Goal: Task Accomplishment & Management: Manage account settings

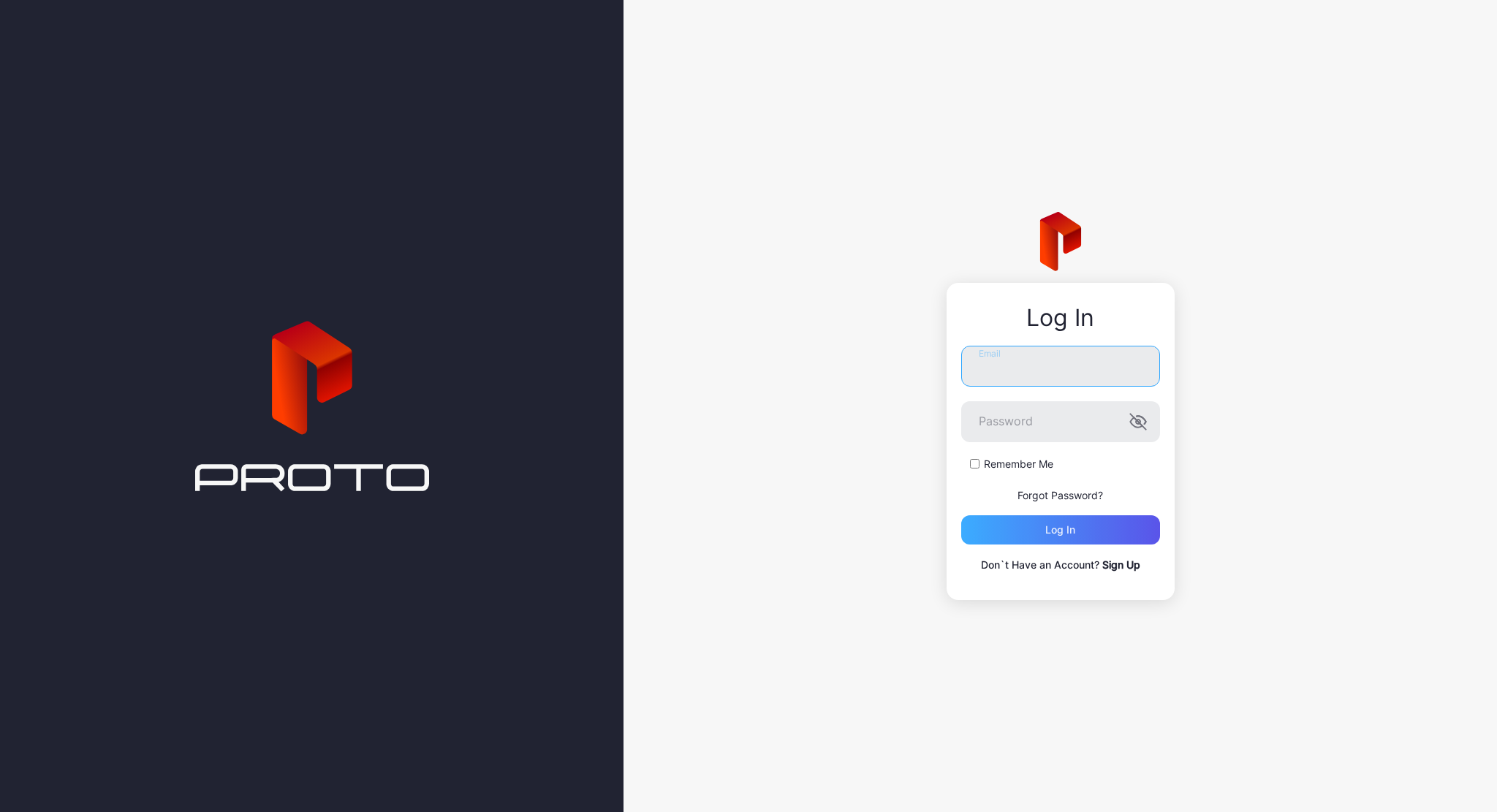
type input "**********"
click at [1060, 521] on div "Log in" at bounding box center [1061, 530] width 199 height 29
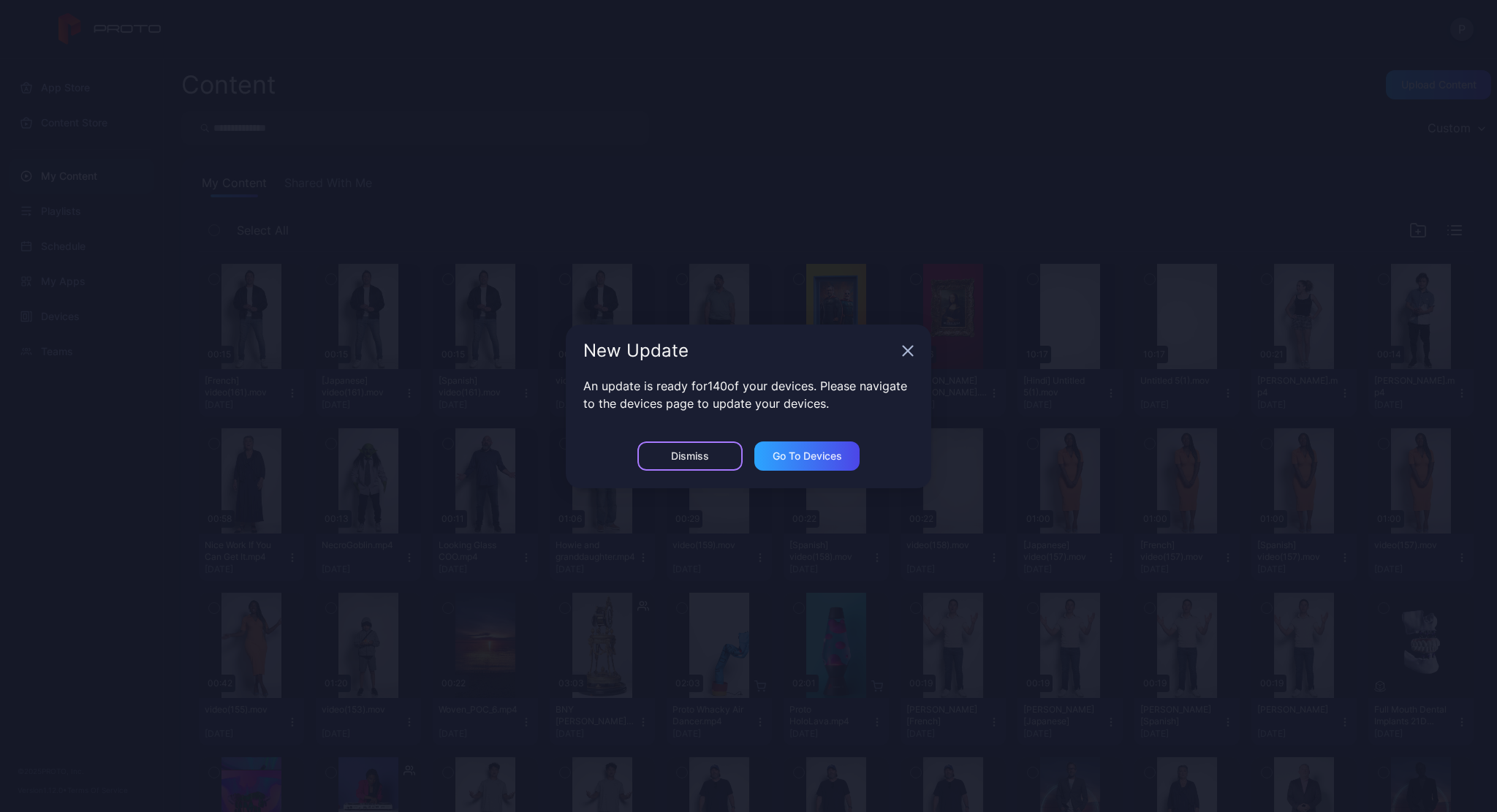
click at [679, 443] on div "Dismiss" at bounding box center [690, 456] width 105 height 29
